Goal: Task Accomplishment & Management: Use online tool/utility

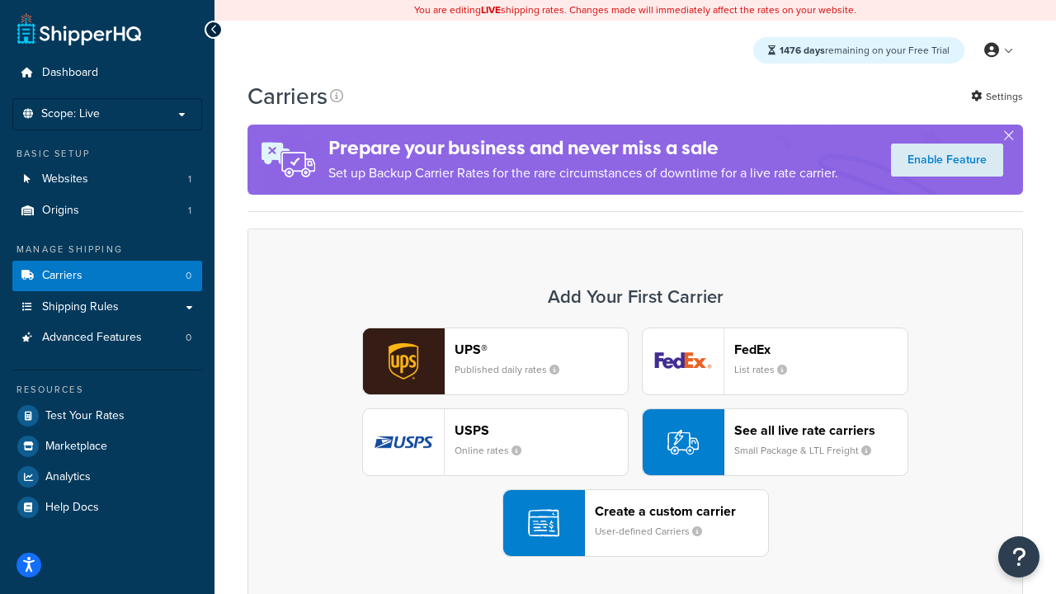
click at [636, 443] on div "UPS® Published daily rates FedEx List rates USPS Online rates See all live rate…" at bounding box center [635, 442] width 741 height 229
click at [821, 350] on header "FedEx" at bounding box center [821, 350] width 173 height 16
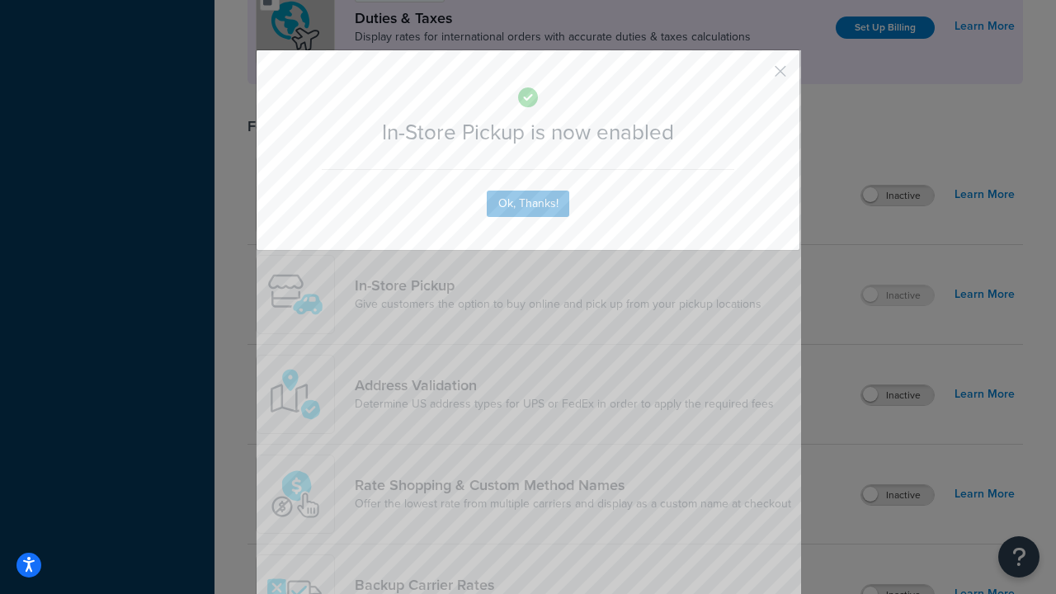
click at [756, 77] on button "button" at bounding box center [756, 77] width 4 height 4
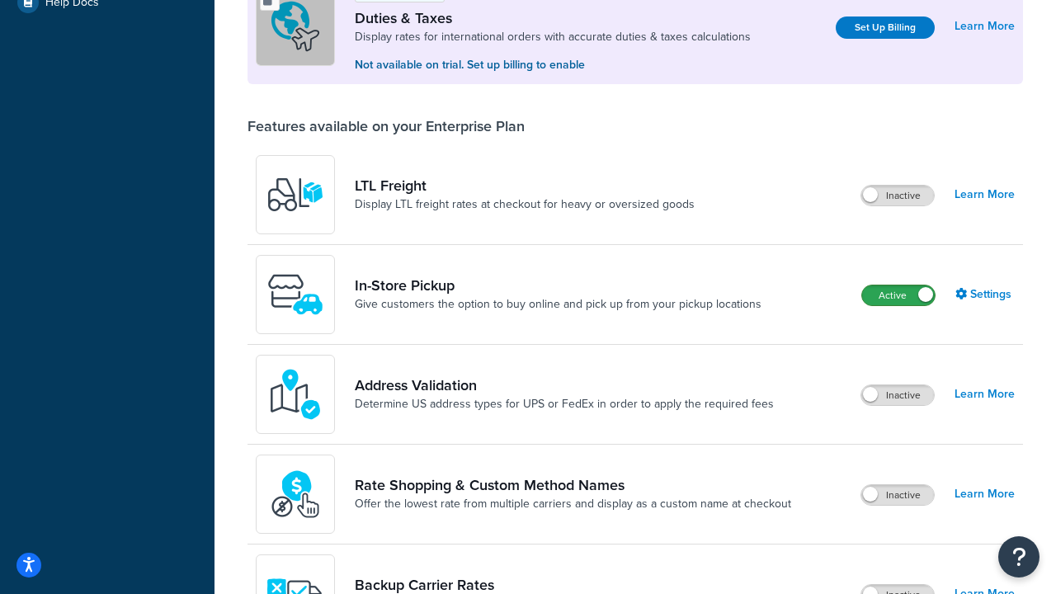
click at [899, 297] on label "Active" at bounding box center [898, 296] width 73 height 20
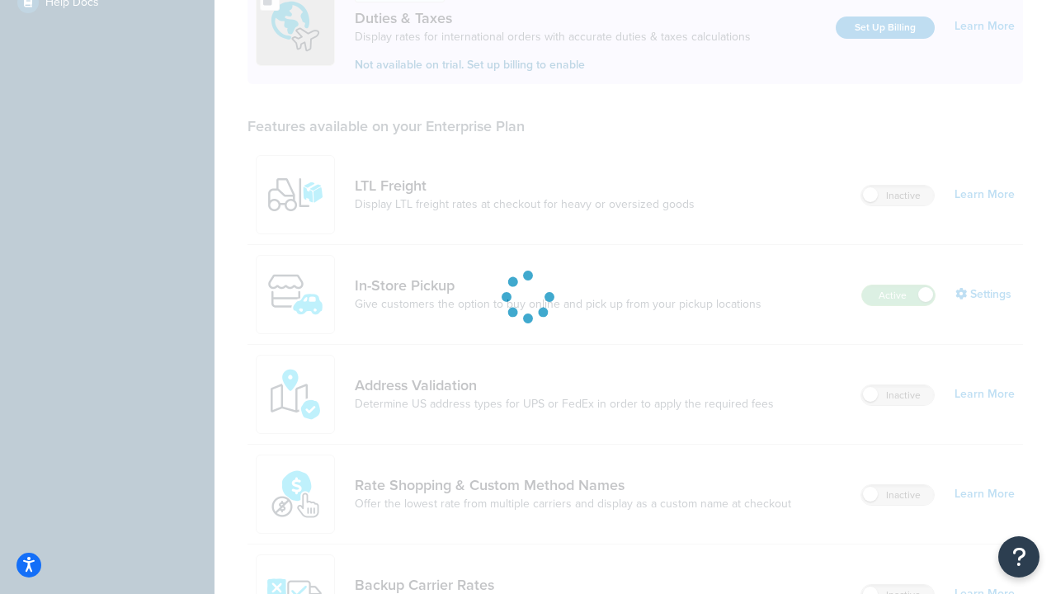
scroll to position [505, 0]
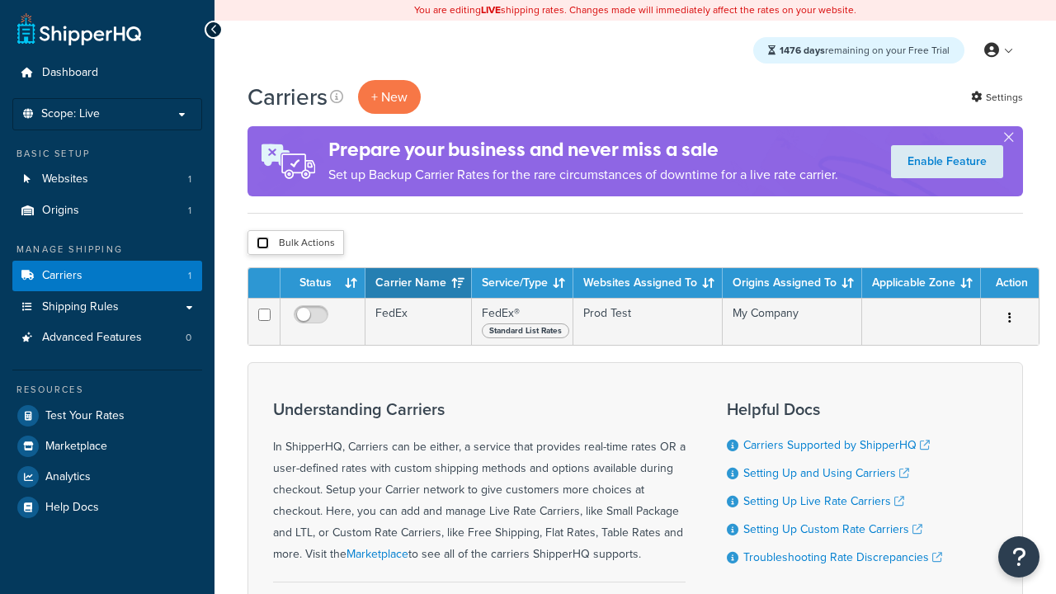
click at [262, 244] on input "checkbox" at bounding box center [263, 243] width 12 height 12
checkbox input "true"
click at [0, 0] on button "Delete" at bounding box center [0, 0] width 0 height 0
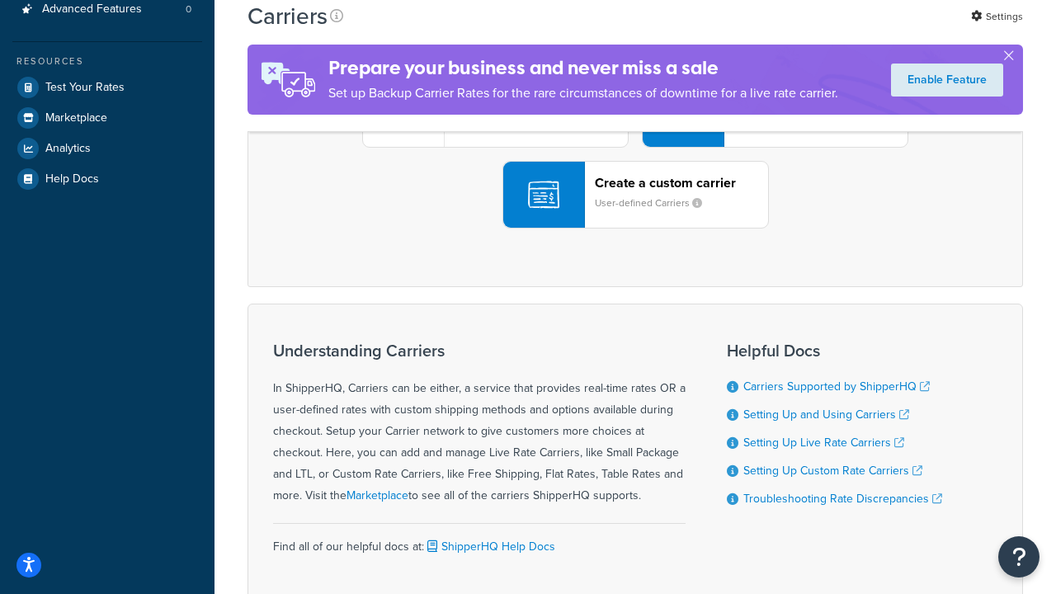
click at [636, 229] on div "UPS® Published daily rates FedEx List rates USPS Online rates See all live rate…" at bounding box center [635, 113] width 741 height 229
click at [636, 215] on div "Create a custom carrier User-defined Carriers" at bounding box center [681, 195] width 173 height 40
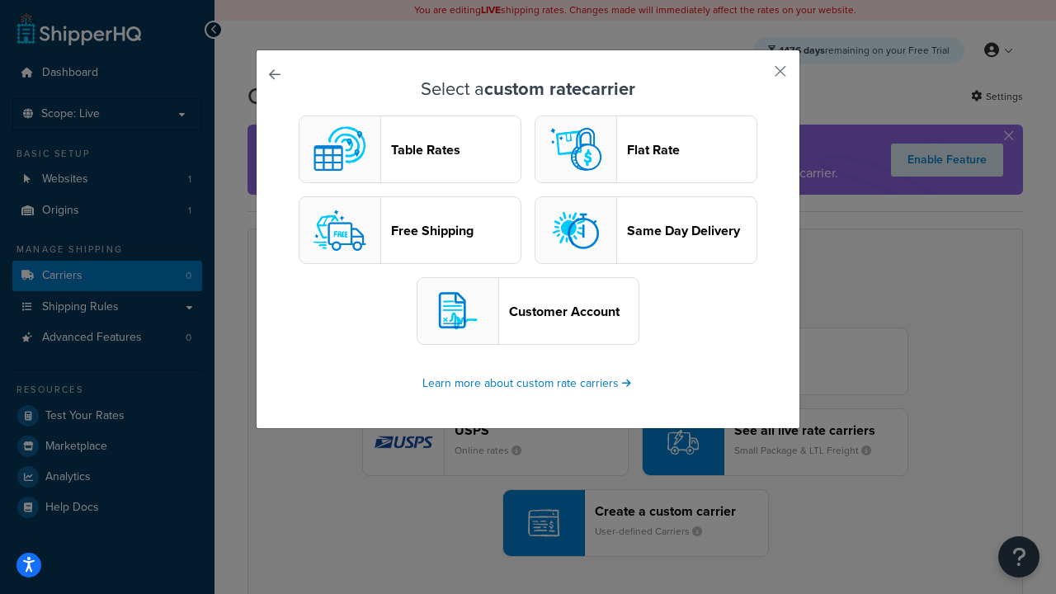
click at [410, 150] on header "Table Rates" at bounding box center [456, 150] width 130 height 16
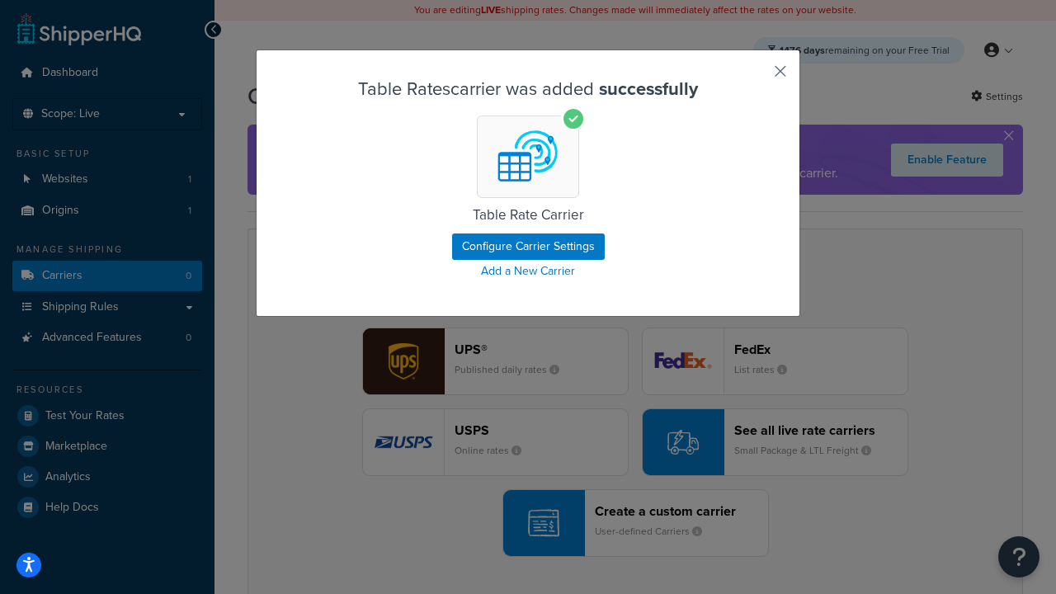
click at [756, 77] on button "button" at bounding box center [756, 77] width 4 height 4
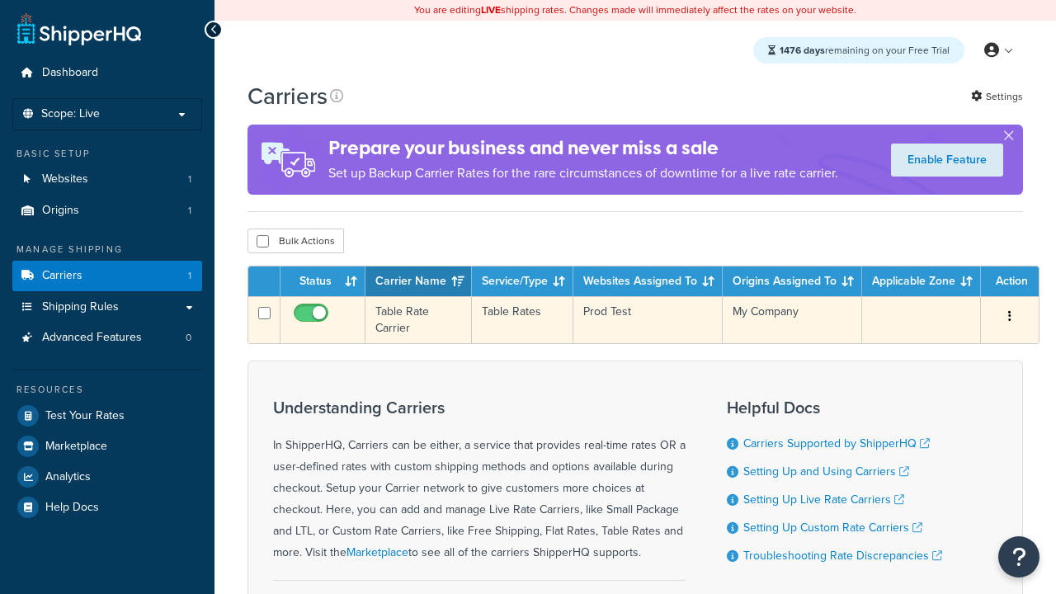
click at [1009, 319] on icon "button" at bounding box center [1010, 316] width 3 height 12
click at [0, 0] on link "Edit" at bounding box center [0, 0] width 0 height 0
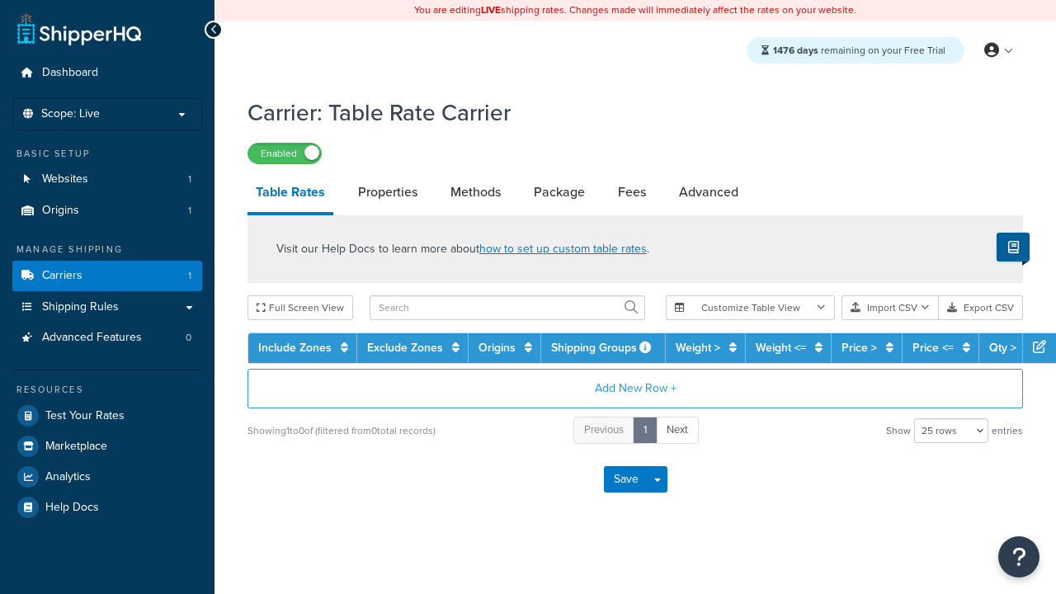
select select "25"
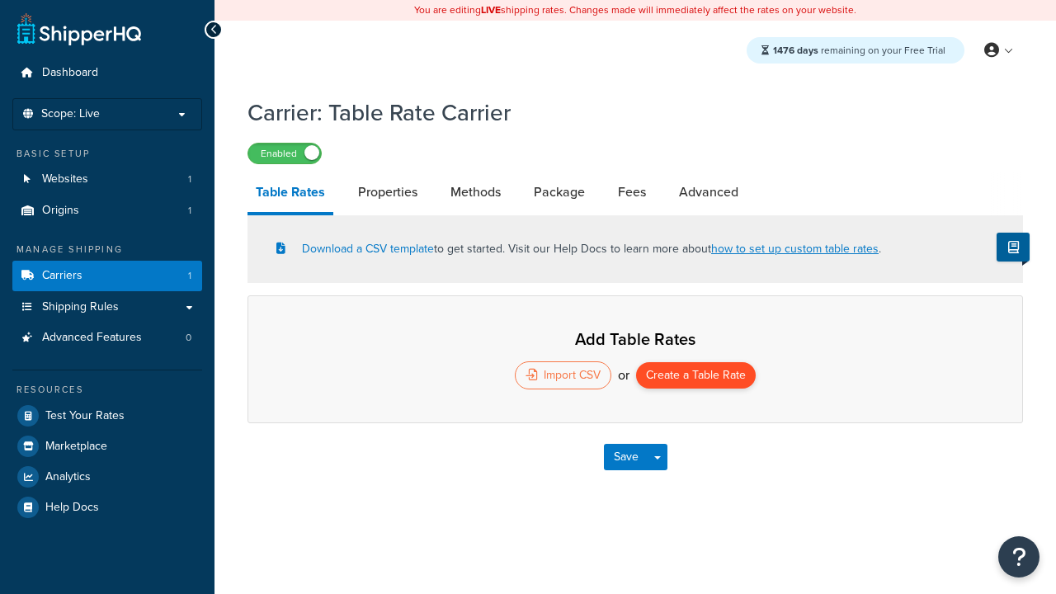
click at [697, 377] on button "Create a Table Rate" at bounding box center [696, 375] width 120 height 26
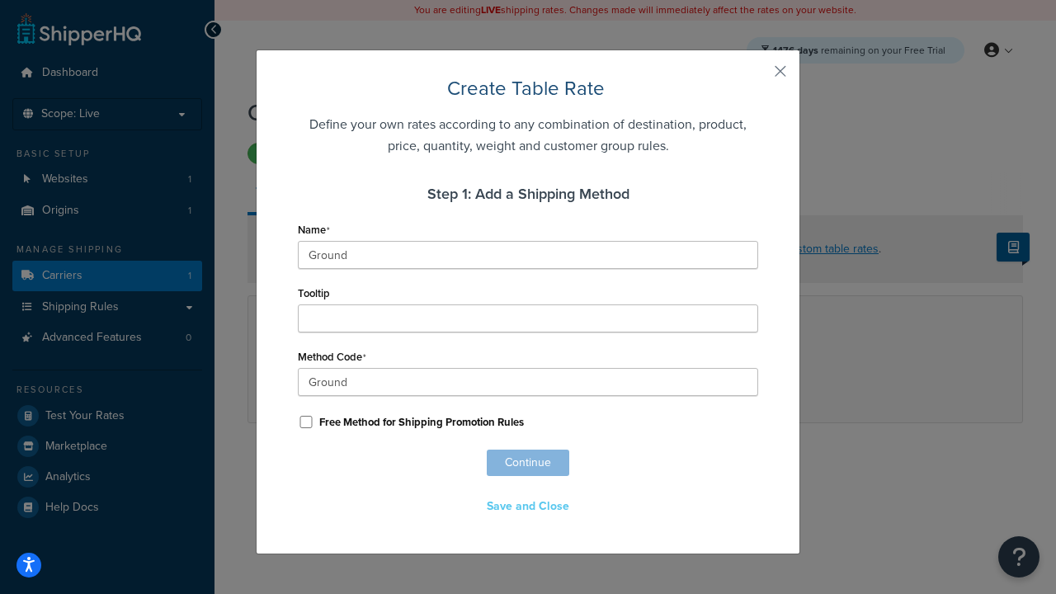
scroll to position [1031, 0]
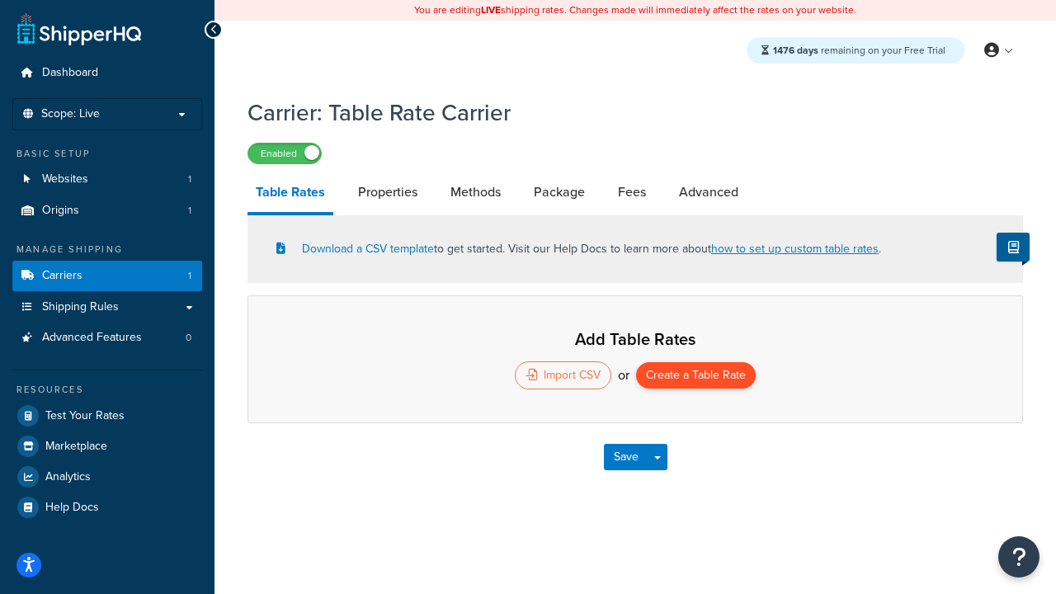
select select "25"
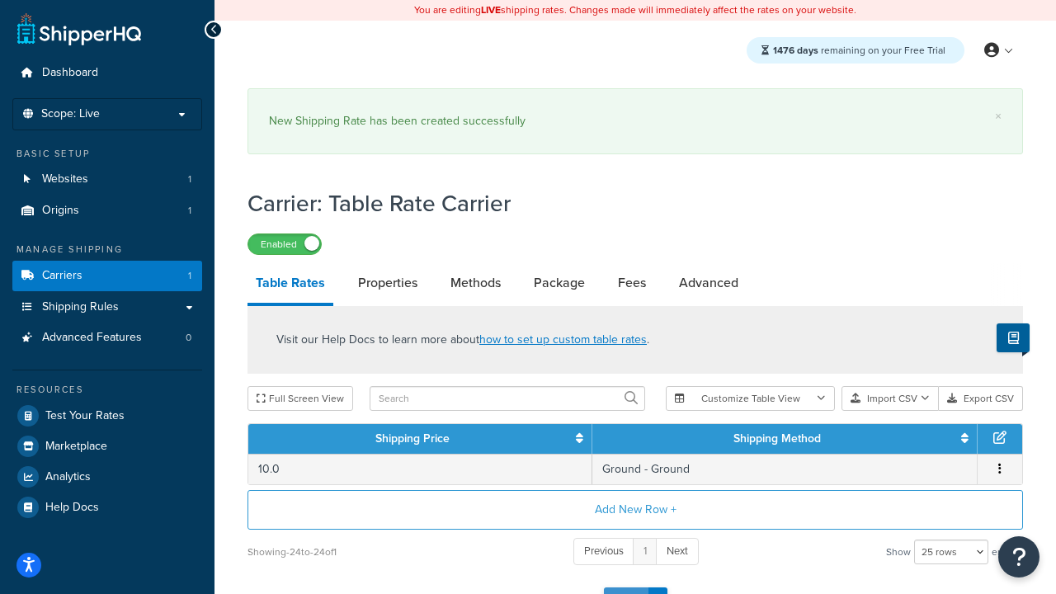
click at [626, 588] on button "Save" at bounding box center [626, 601] width 45 height 26
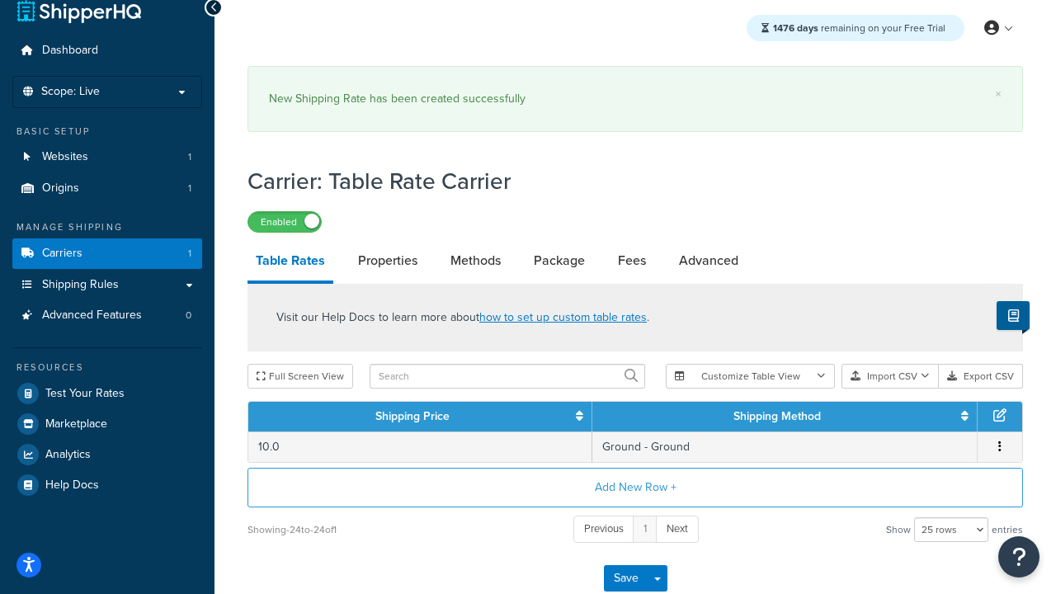
scroll to position [0, 0]
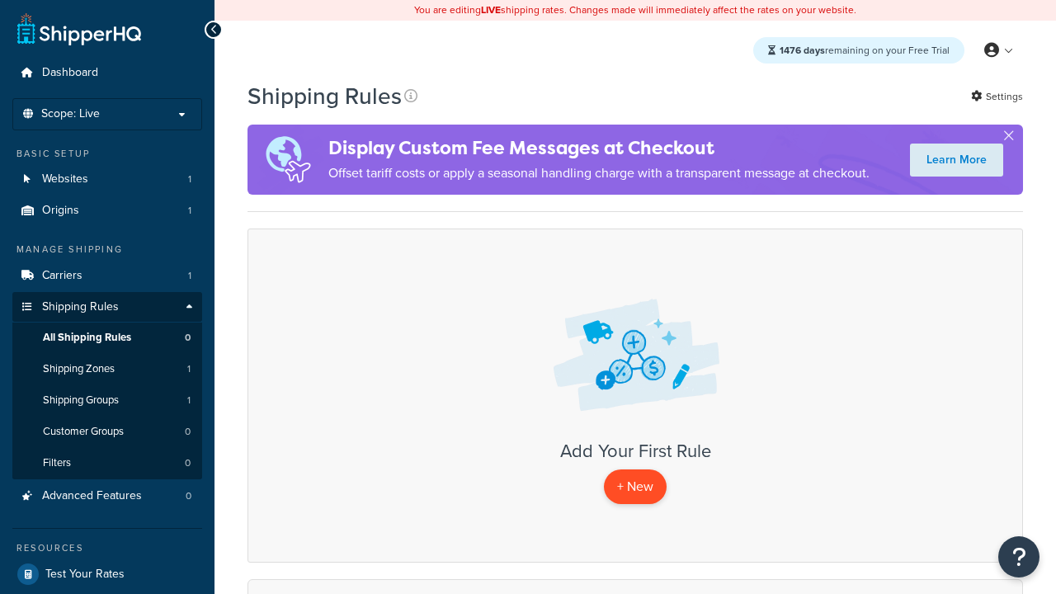
click at [635, 488] on p "+ New" at bounding box center [635, 487] width 63 height 34
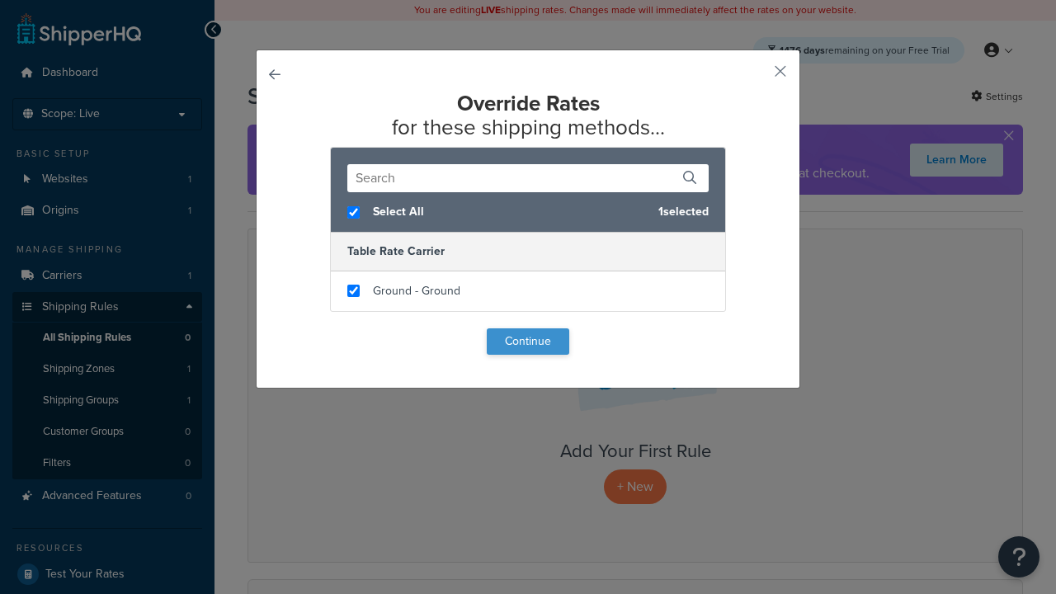
click at [528, 342] on button "Continue" at bounding box center [528, 341] width 83 height 26
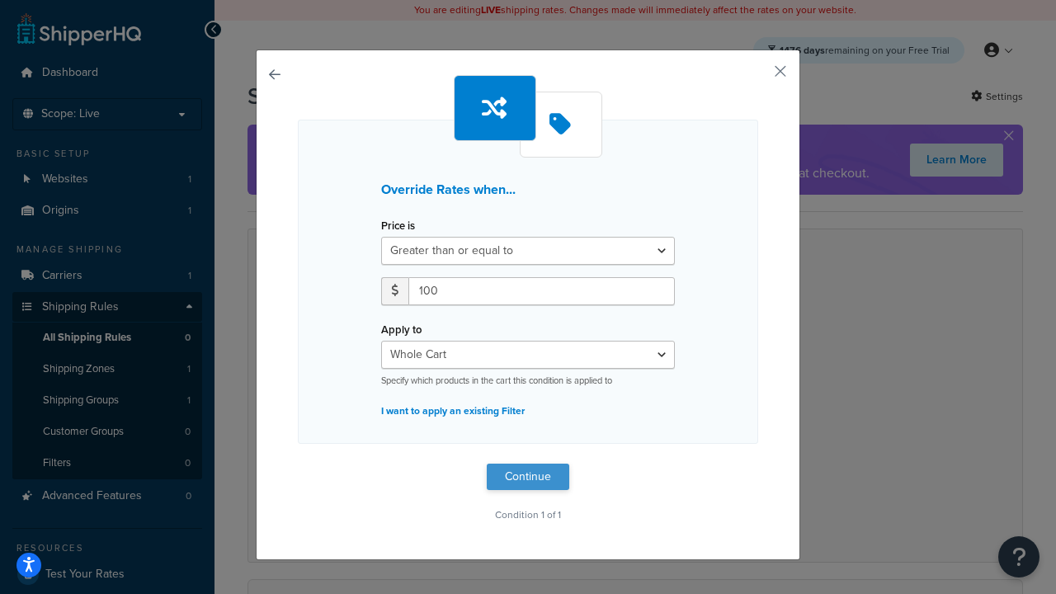
type input "100"
click at [528, 476] on button "Continue" at bounding box center [528, 477] width 83 height 26
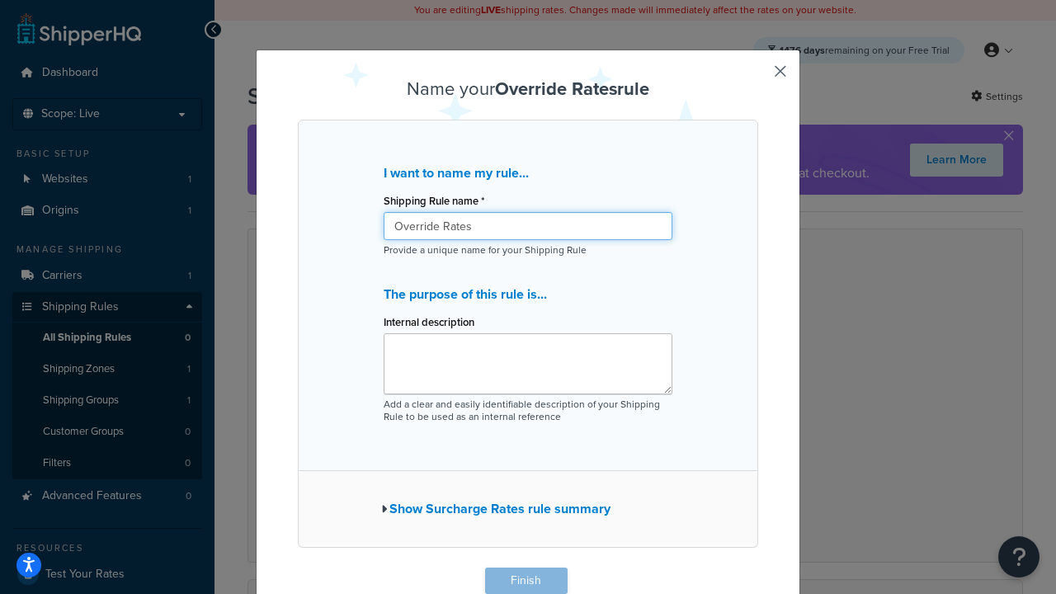
type input "Override Rates"
click at [526, 581] on button "Finish" at bounding box center [526, 581] width 83 height 26
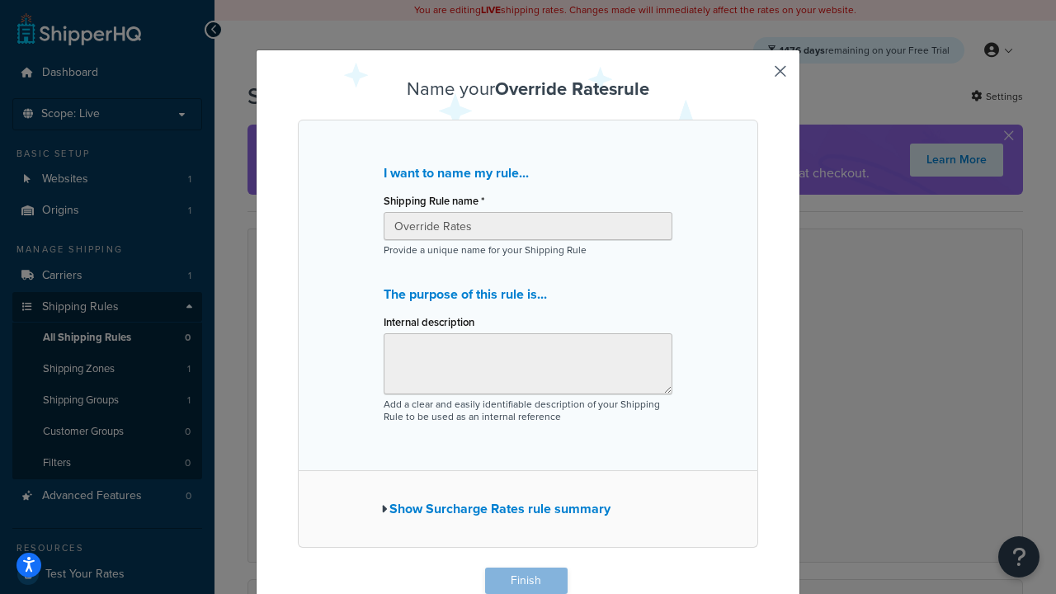
scroll to position [1, 0]
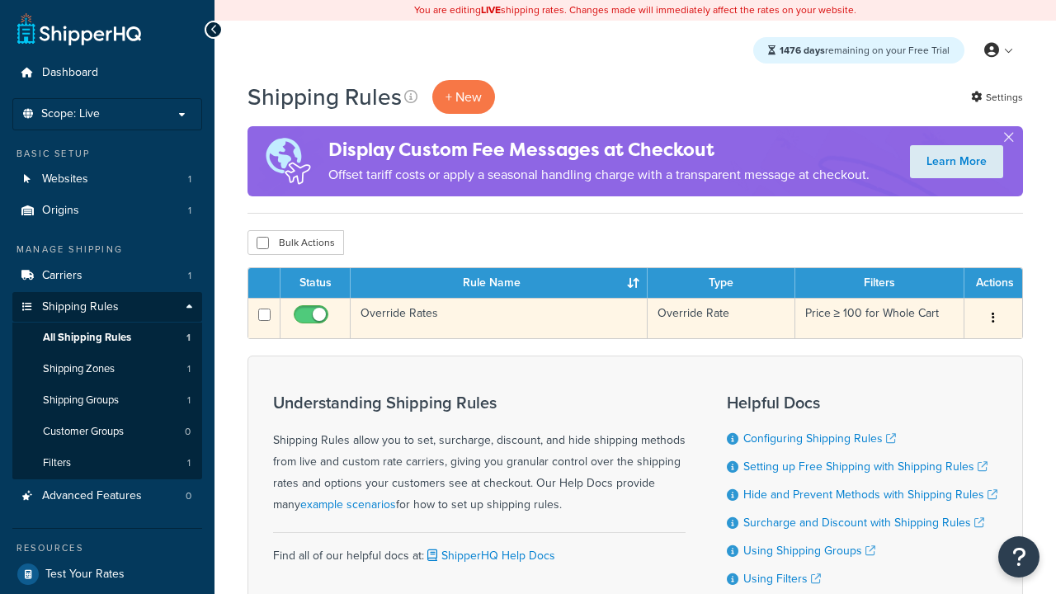
click at [993, 320] on icon "button" at bounding box center [993, 318] width 3 height 12
click at [0, 0] on link "Edit" at bounding box center [0, 0] width 0 height 0
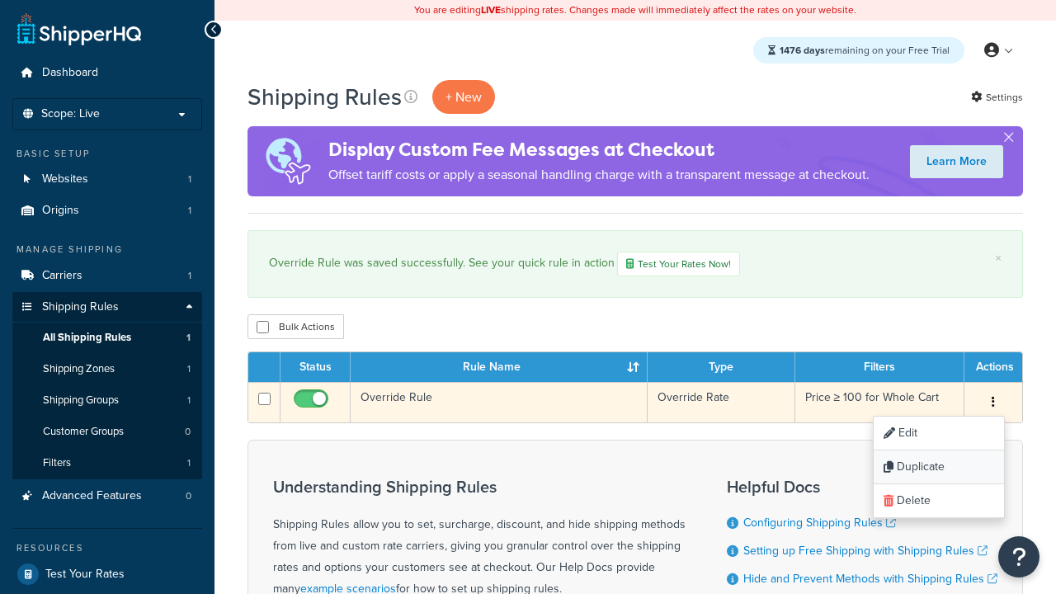
click at [938, 470] on link "Duplicate" at bounding box center [939, 468] width 130 height 34
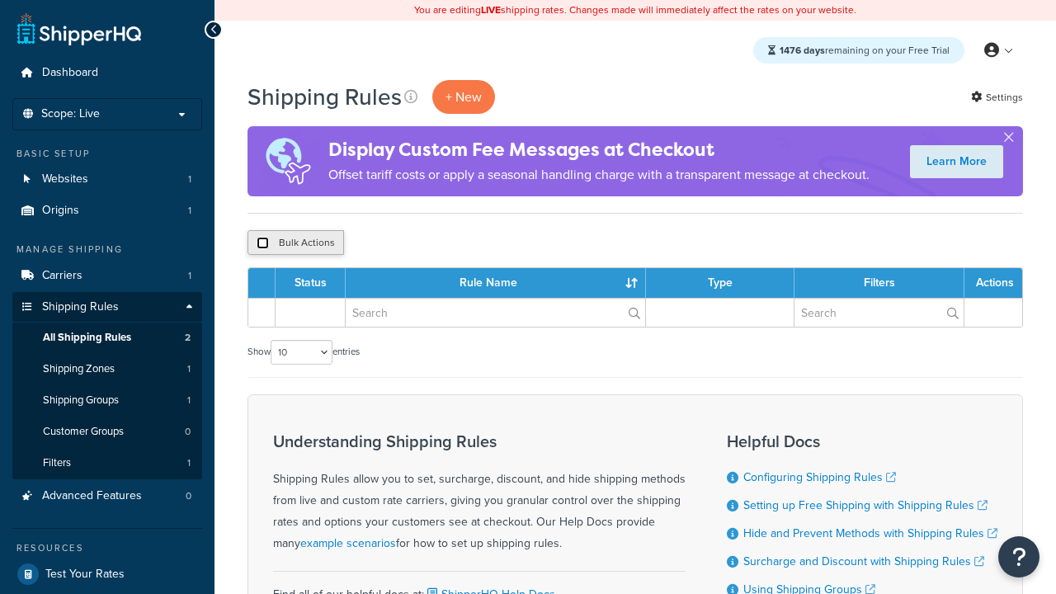
click at [262, 244] on input "checkbox" at bounding box center [263, 243] width 12 height 12
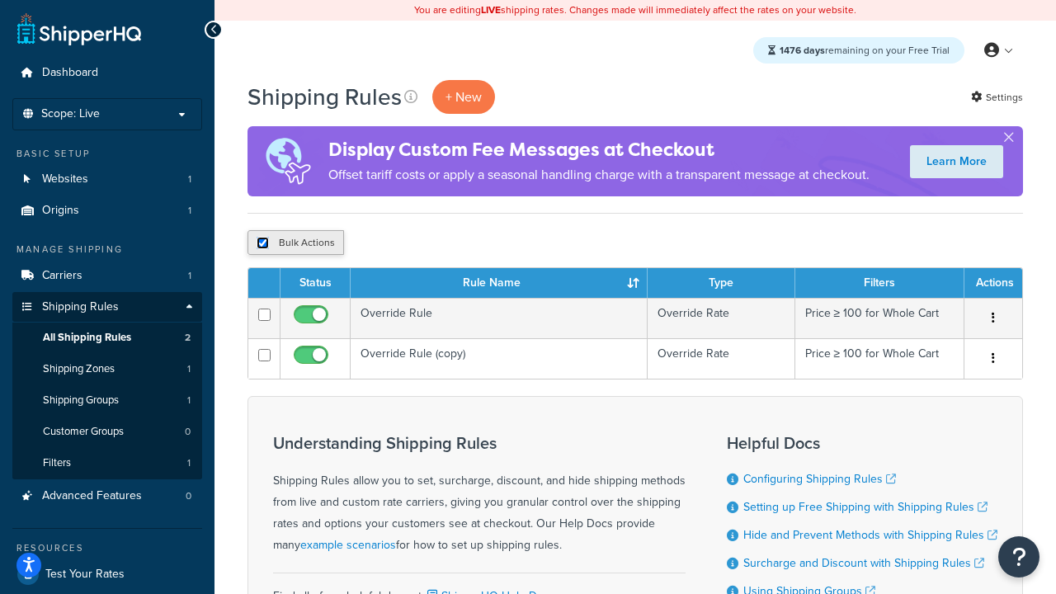
click at [266, 244] on input "checkbox" at bounding box center [263, 243] width 12 height 12
checkbox input "false"
click at [266, 244] on input "checkbox" at bounding box center [263, 243] width 12 height 12
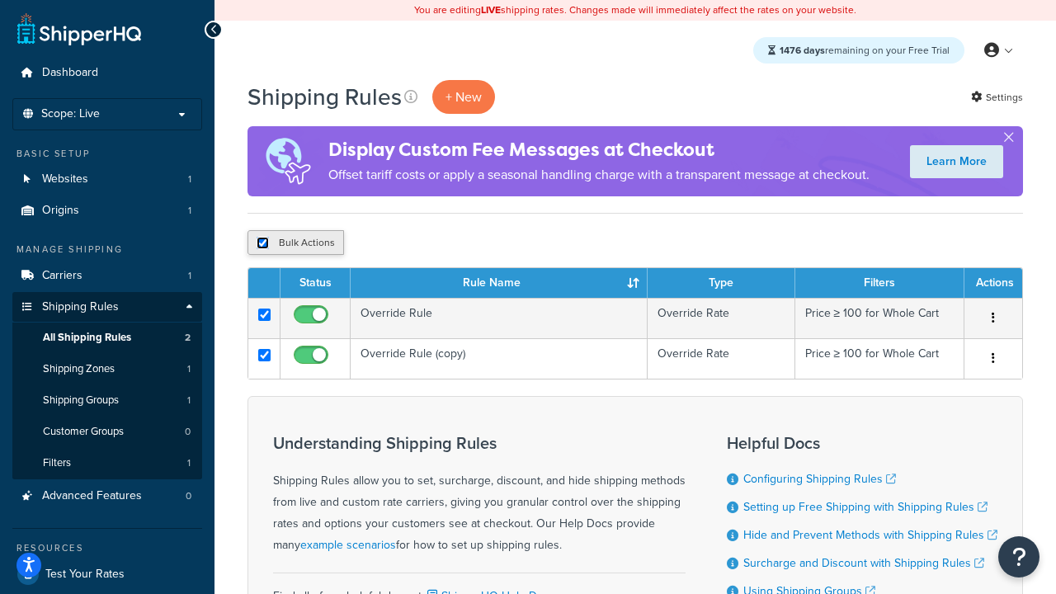
checkbox input "true"
click at [376, 244] on button "Duplicate" at bounding box center [377, 242] width 69 height 25
